Goal: Task Accomplishment & Management: Manage account settings

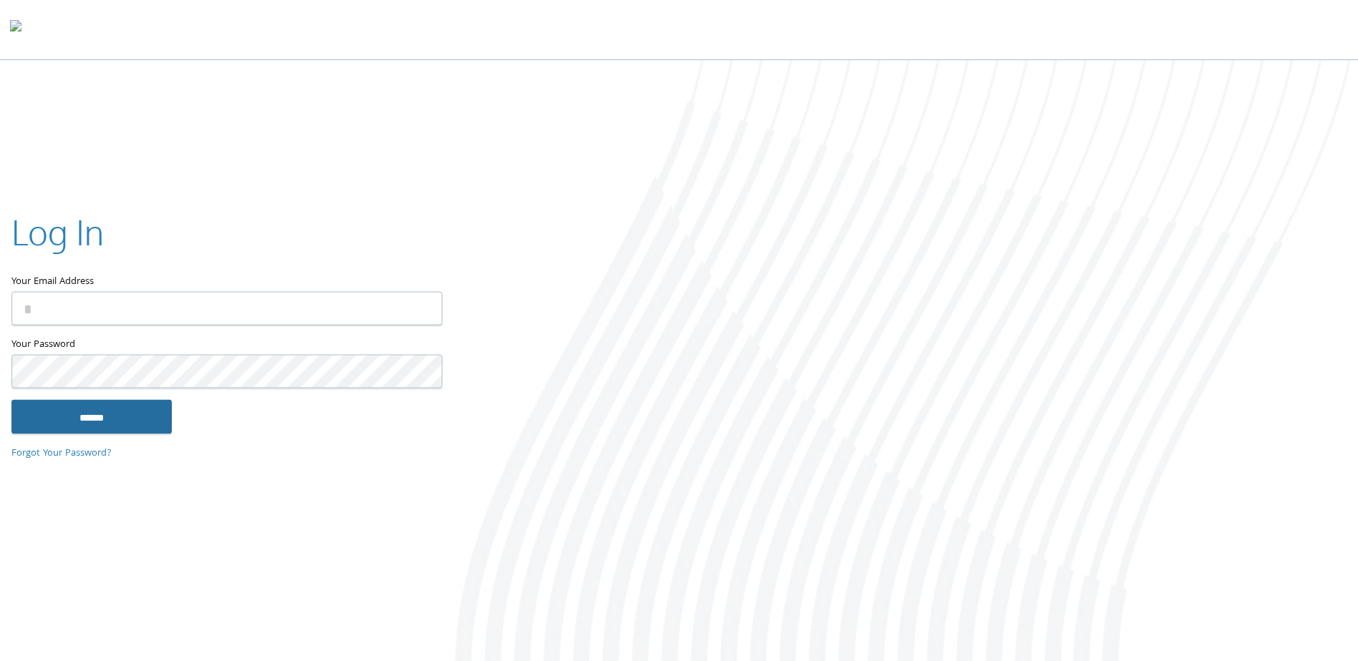
type input "**********"
click at [68, 429] on input "******" at bounding box center [91, 417] width 160 height 34
type input "**********"
click at [140, 422] on input "******" at bounding box center [91, 417] width 160 height 34
